Goal: Task Accomplishment & Management: Use online tool/utility

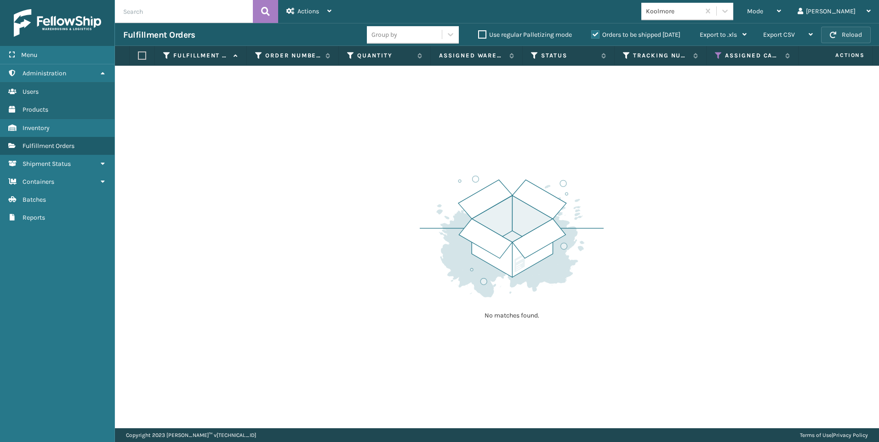
click at [835, 35] on span "button" at bounding box center [833, 35] width 6 height 6
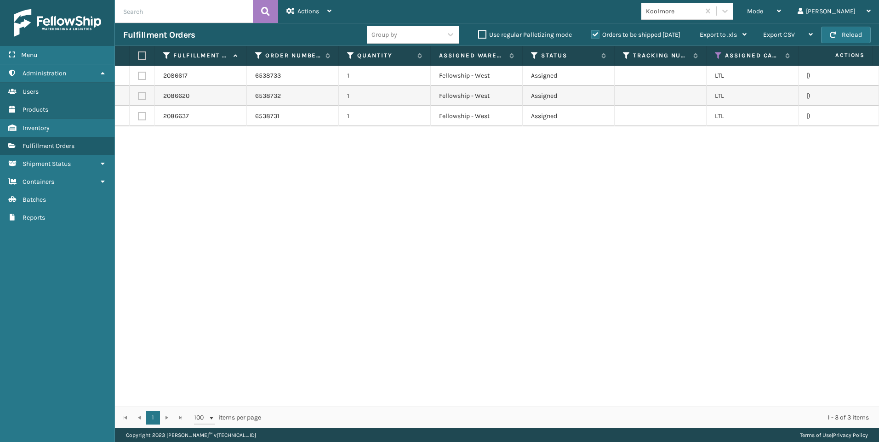
click at [139, 54] on label at bounding box center [141, 55] width 6 height 8
click at [138, 54] on input "checkbox" at bounding box center [138, 56] width 0 height 6
checkbox input "true"
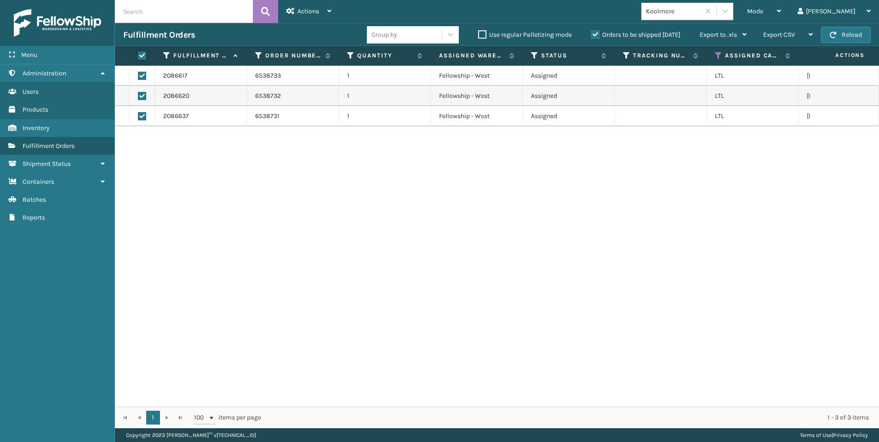
checkbox input "true"
click at [325, 17] on div "Actions" at bounding box center [308, 11] width 45 height 23
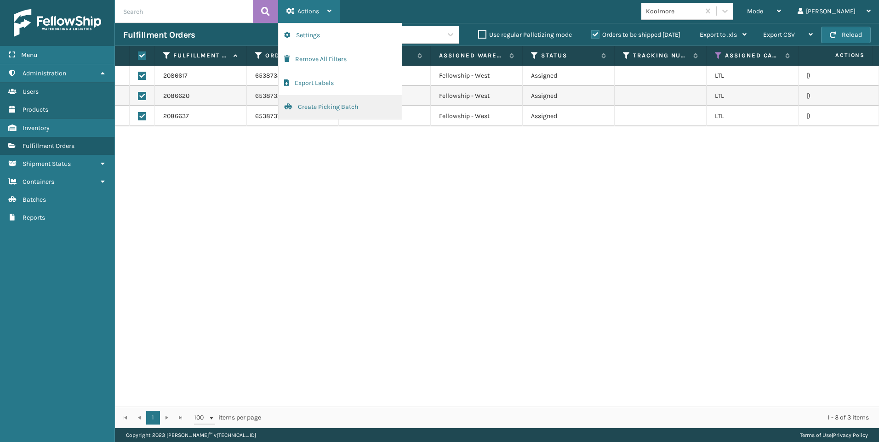
click at [347, 103] on button "Create Picking Batch" at bounding box center [340, 107] width 123 height 24
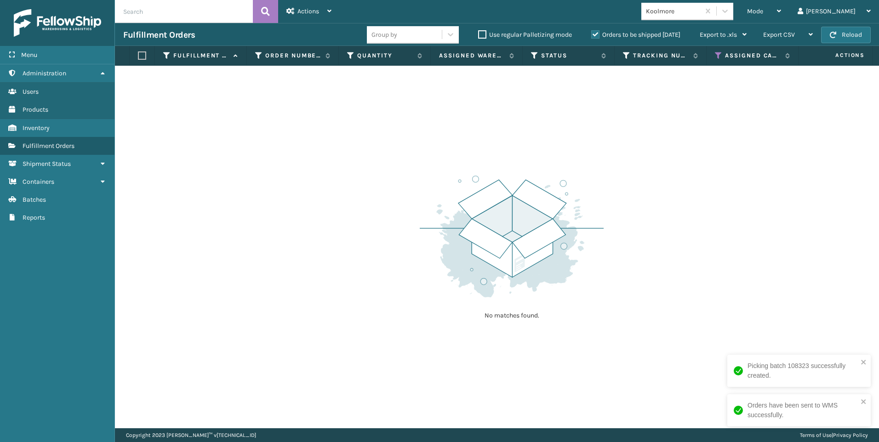
click at [700, 15] on div "Koolmore" at bounding box center [673, 11] width 55 height 10
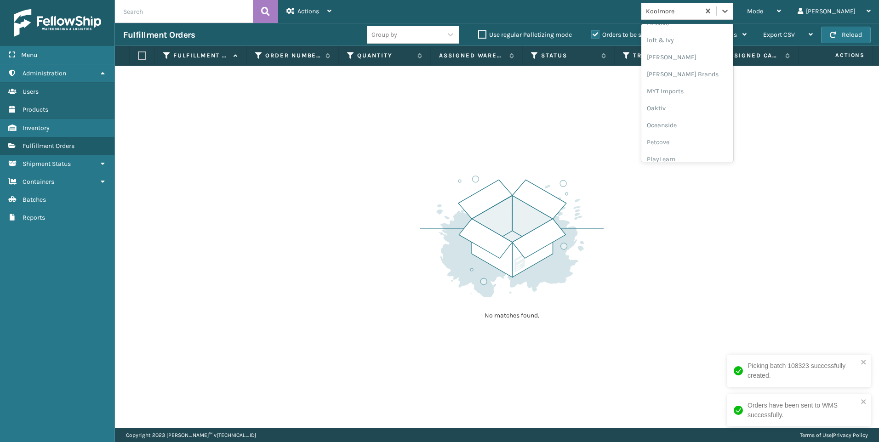
scroll to position [461, 0]
click at [710, 131] on div "SleepGeekz" at bounding box center [687, 134] width 92 height 17
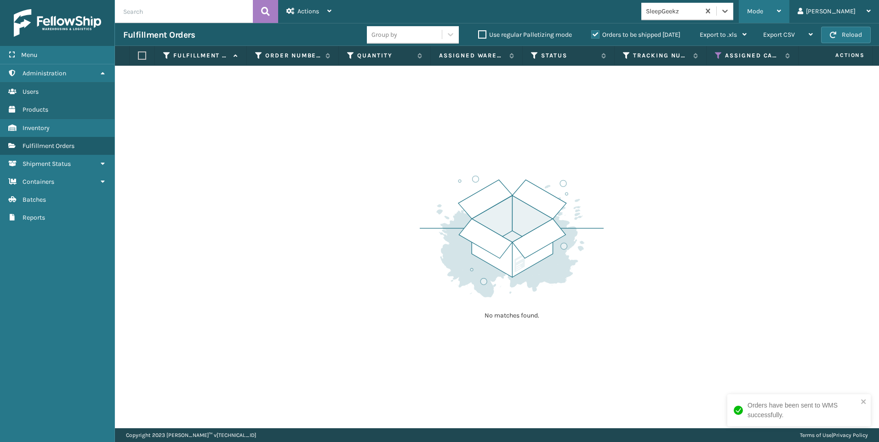
click at [781, 7] on div "Mode Regular Mode Picking Mode Labeling Mode Exit Scan Mode" at bounding box center [764, 11] width 51 height 23
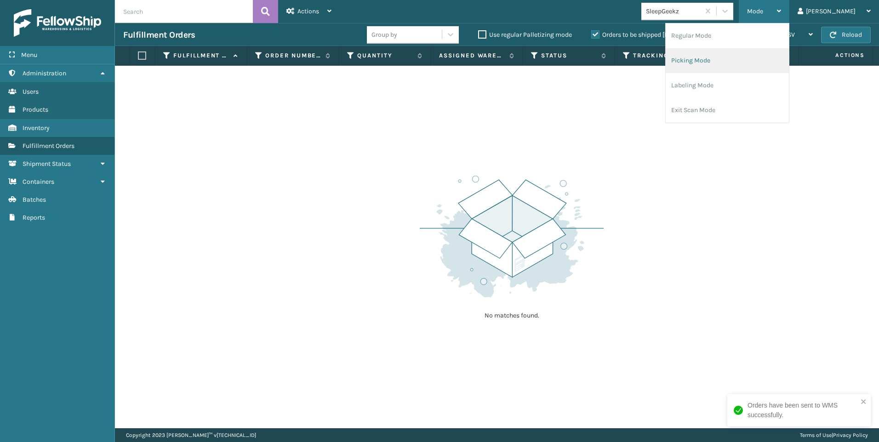
click at [732, 61] on li "Picking Mode" at bounding box center [727, 60] width 123 height 25
